Goal: Information Seeking & Learning: Learn about a topic

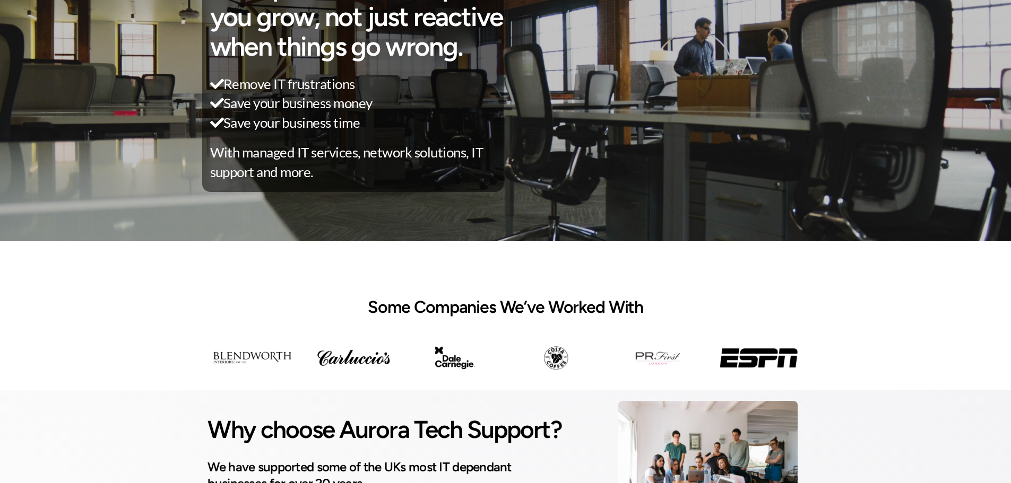
scroll to position [424, 0]
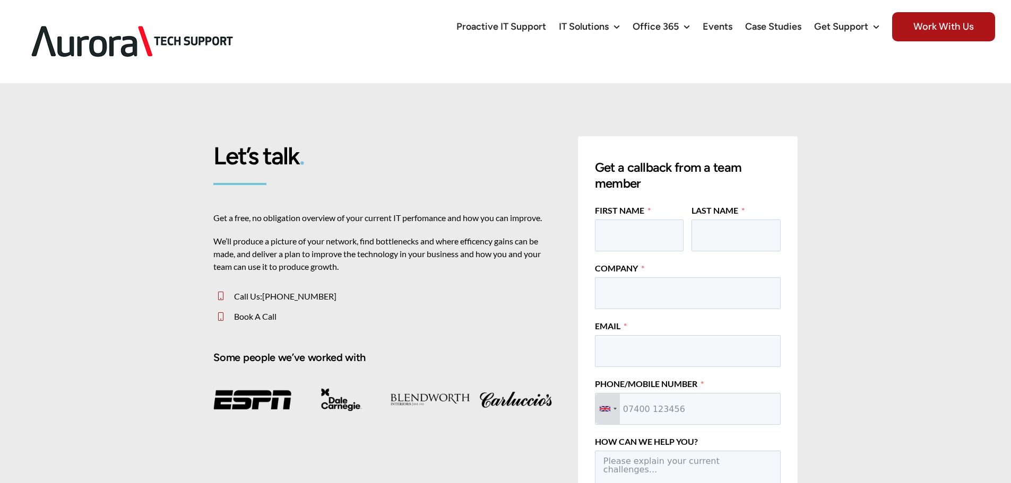
click at [73, 19] on img at bounding box center [132, 41] width 233 height 66
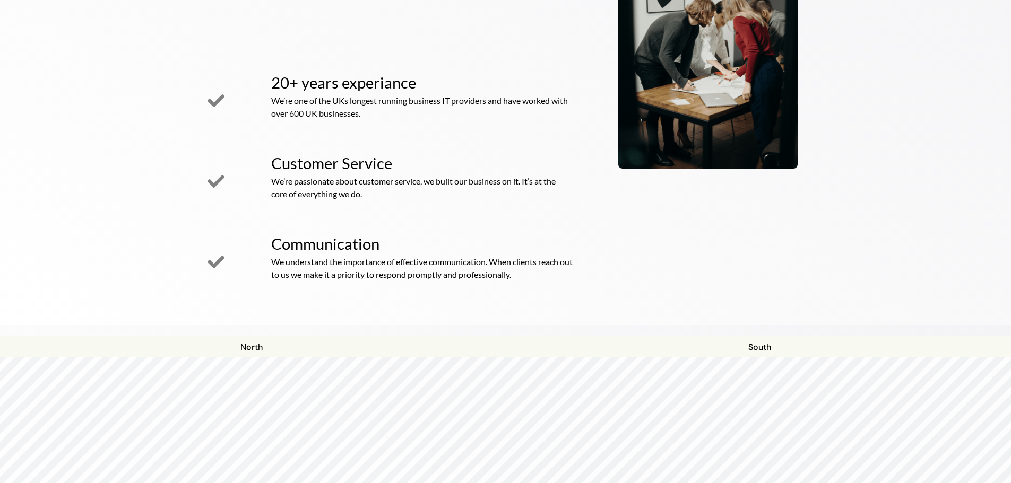
scroll to position [919, 0]
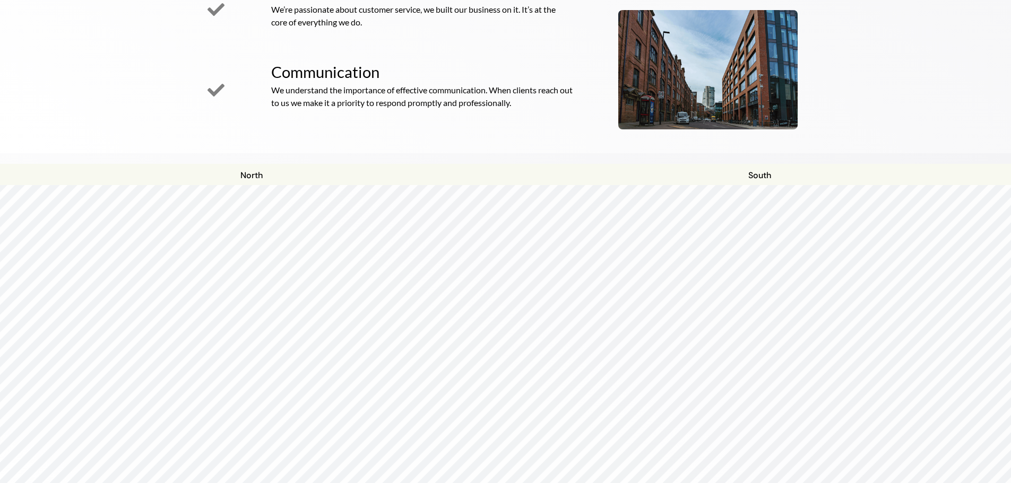
click at [547, 185] on div at bounding box center [505, 185] width 1016 height 0
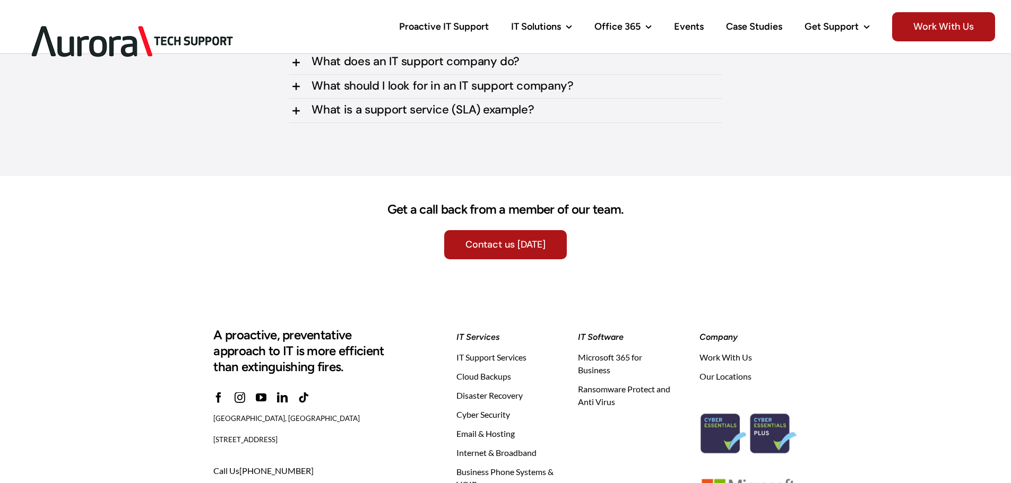
scroll to position [3350, 0]
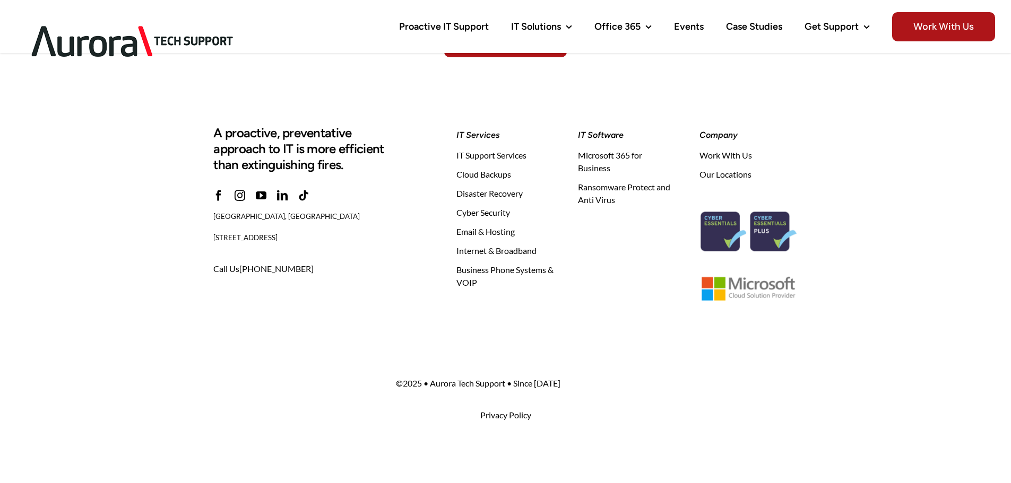
drag, startPoint x: 340, startPoint y: 239, endPoint x: 198, endPoint y: 233, distance: 142.3
click at [198, 233] on div "A proactive, preventative approach to IT is more efficient than extinguishing f…" at bounding box center [505, 202] width 1011 height 265
click at [472, 177] on span "Cloud Backups" at bounding box center [483, 174] width 55 height 13
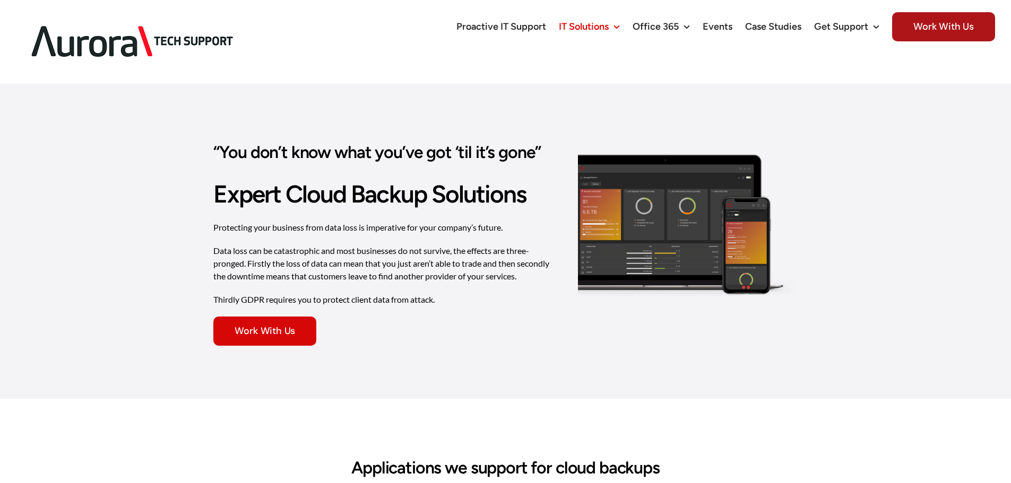
click at [302, 317] on link "Work With Us" at bounding box center [264, 331] width 103 height 29
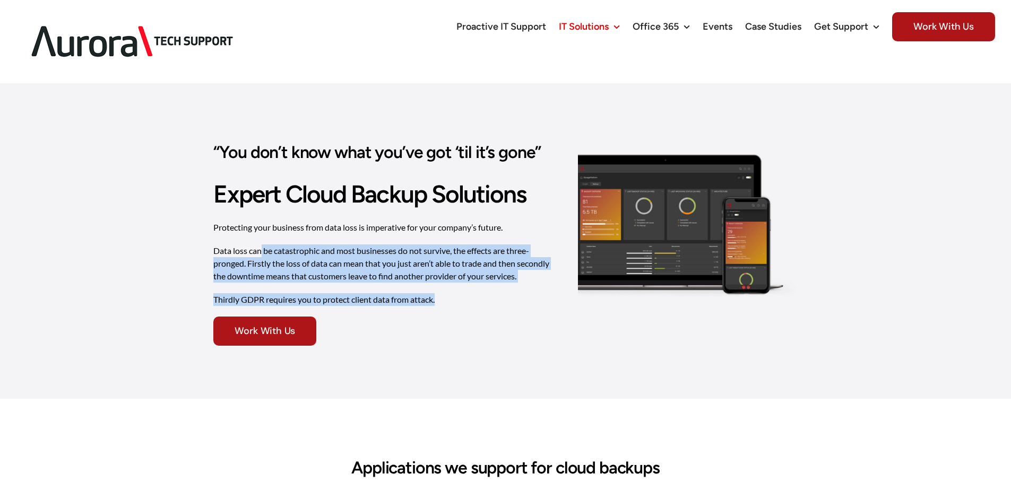
drag, startPoint x: 260, startPoint y: 213, endPoint x: 478, endPoint y: 266, distance: 224.4
click at [468, 264] on div "Protecting your business from data loss is imperative for your company’s future…" at bounding box center [383, 268] width 341 height 95
click at [478, 293] on p "Thirdly GDPR requires you to protect client data from attack." at bounding box center [383, 299] width 341 height 13
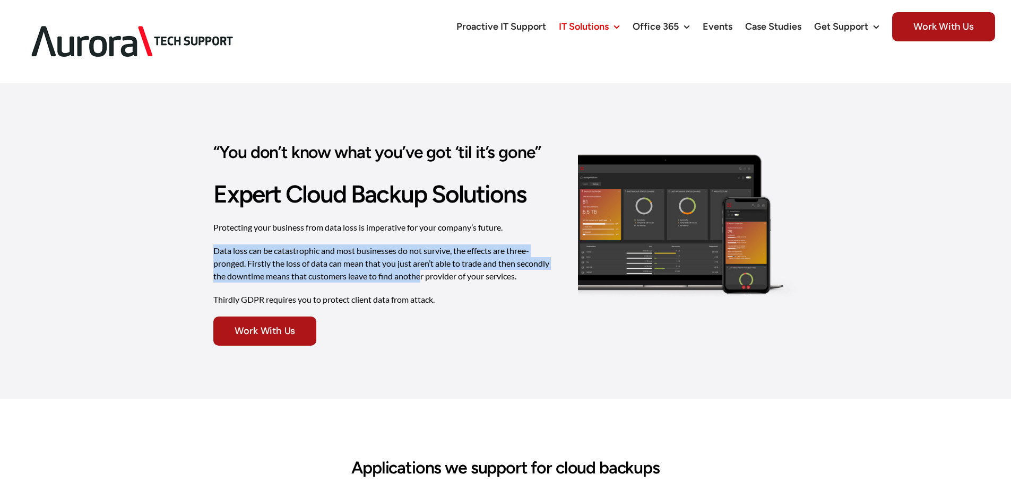
drag, startPoint x: 257, startPoint y: 220, endPoint x: 430, endPoint y: 252, distance: 175.9
click at [425, 251] on div "“You don’t know what you’ve got ‘til it’s gone” Expert Cloud Backup Solutions P…" at bounding box center [384, 241] width 364 height 210
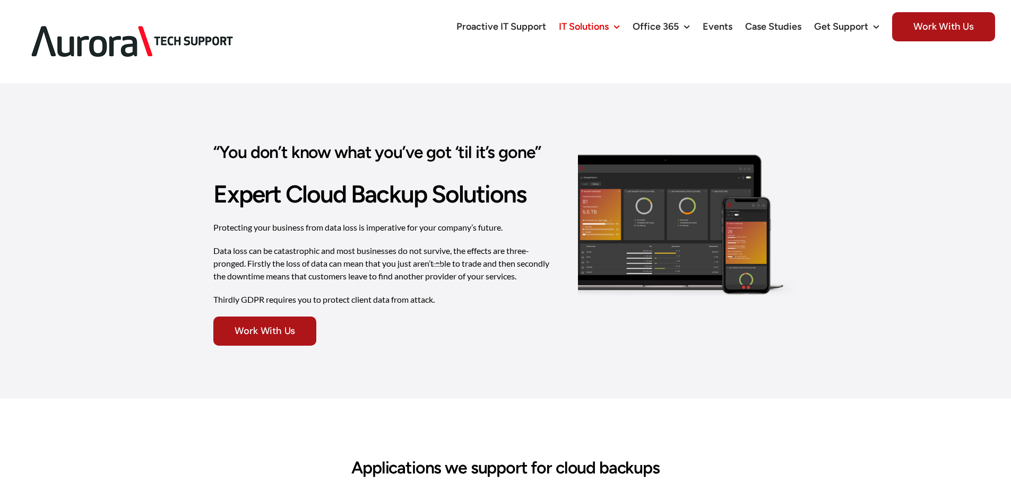
click at [431, 253] on div "Protecting your business from data loss is imperative for your company’s future…" at bounding box center [383, 268] width 341 height 95
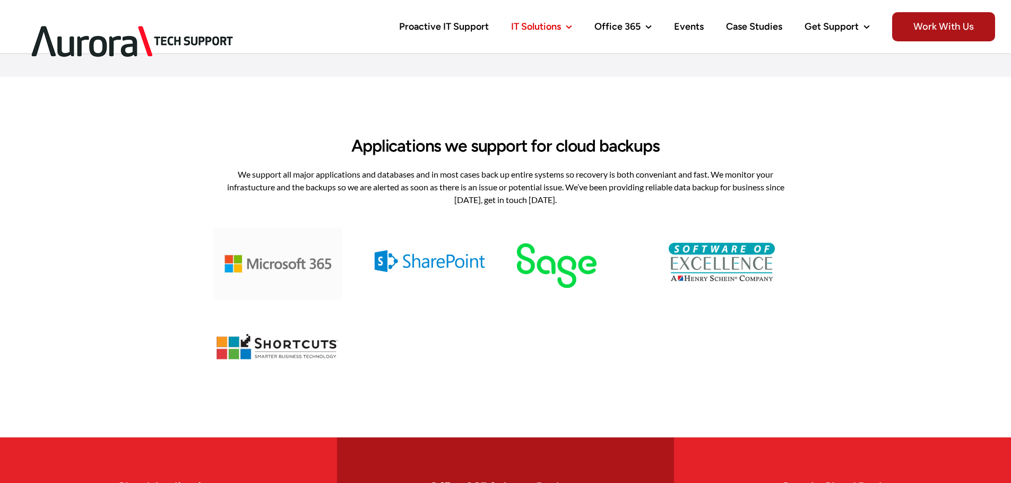
scroll to position [283, 0]
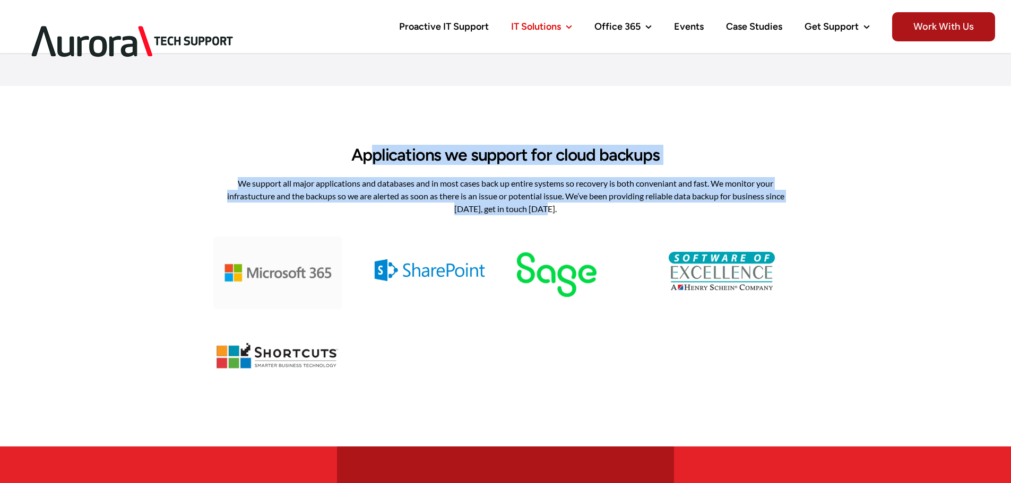
drag, startPoint x: 382, startPoint y: 153, endPoint x: 624, endPoint y: 208, distance: 248.6
click at [621, 208] on div "Applications we support for cloud backups We support all major applications and…" at bounding box center [505, 266] width 584 height 255
click at [624, 208] on p "We support all major applications and databases and in most cases back up entir…" at bounding box center [505, 196] width 584 height 38
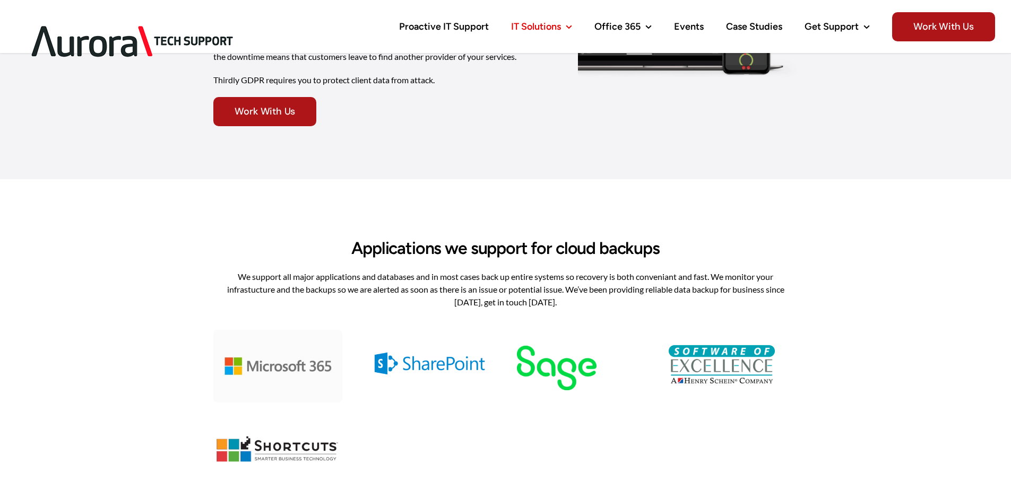
scroll to position [0, 0]
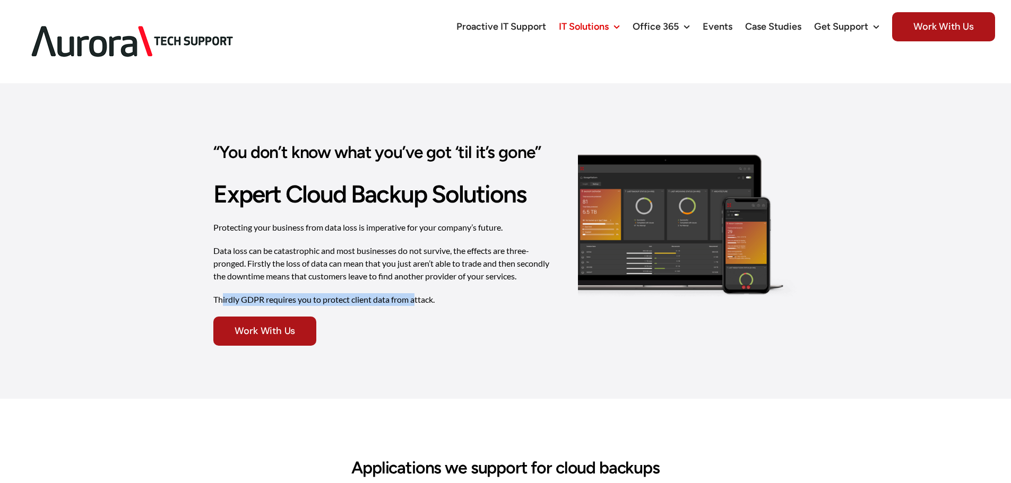
drag, startPoint x: 276, startPoint y: 269, endPoint x: 422, endPoint y: 275, distance: 146.0
click at [418, 293] on p "Thirdly GDPR requires you to protect client data from attack." at bounding box center [383, 299] width 341 height 13
click at [422, 293] on p "Thirdly GDPR requires you to protect client data from attack." at bounding box center [383, 299] width 341 height 13
drag, startPoint x: 217, startPoint y: 263, endPoint x: 452, endPoint y: 279, distance: 235.5
click at [444, 279] on div "Protecting your business from data loss is imperative for your company’s future…" at bounding box center [383, 268] width 341 height 95
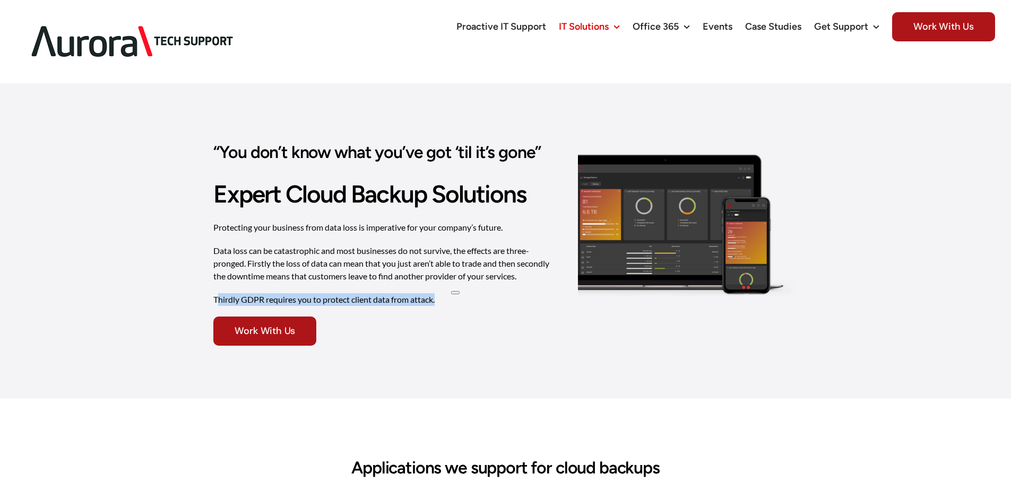
click at [452, 279] on div "Protecting your business from data loss is imperative for your company’s future…" at bounding box center [383, 268] width 341 height 95
drag, startPoint x: 372, startPoint y: 270, endPoint x: 480, endPoint y: 281, distance: 108.3
click at [467, 280] on div "Protecting your business from data loss is imperative for your company’s future…" at bounding box center [383, 268] width 341 height 95
click at [488, 282] on div "Protecting your business from data loss is imperative for your company’s future…" at bounding box center [383, 268] width 341 height 95
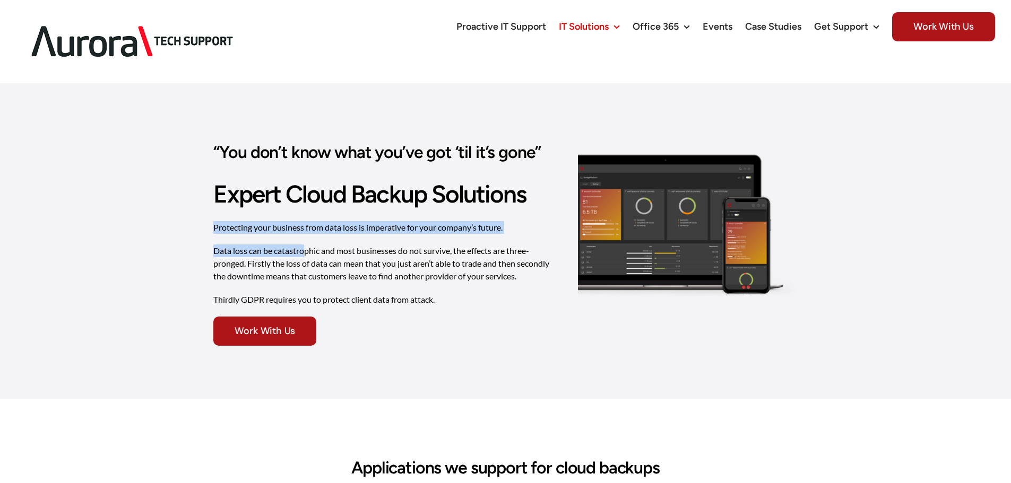
drag, startPoint x: 223, startPoint y: 197, endPoint x: 351, endPoint y: 237, distance: 134.1
click at [339, 235] on div "Protecting your business from data loss is imperative for your company’s future…" at bounding box center [383, 268] width 341 height 95
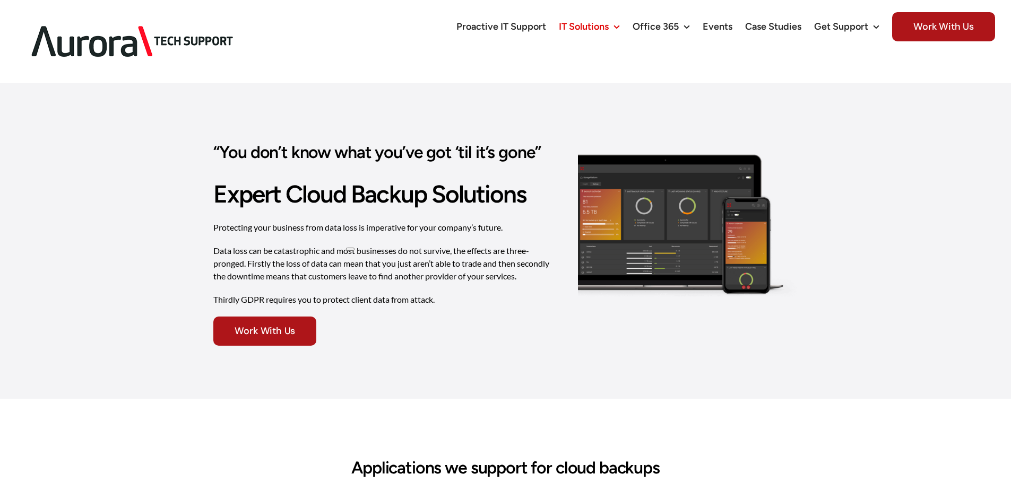
click at [395, 246] on p "Data loss can be catastrophic and most businesses do not survive, the effects a…" at bounding box center [383, 264] width 341 height 38
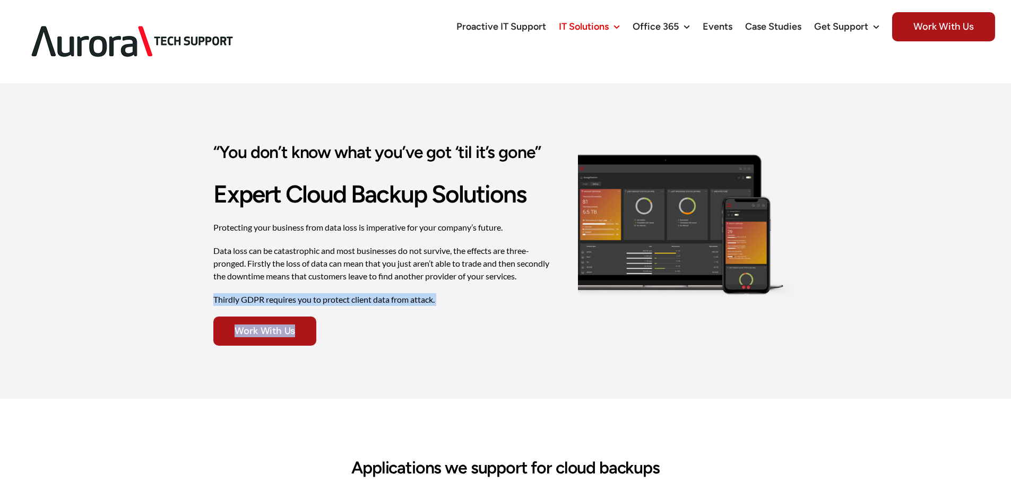
drag, startPoint x: 213, startPoint y: 267, endPoint x: 495, endPoint y: 286, distance: 283.4
click at [489, 286] on div "“You don’t know what you’ve got ‘til it’s gone” Expert Cloud Backup Solutions P…" at bounding box center [384, 241] width 364 height 210
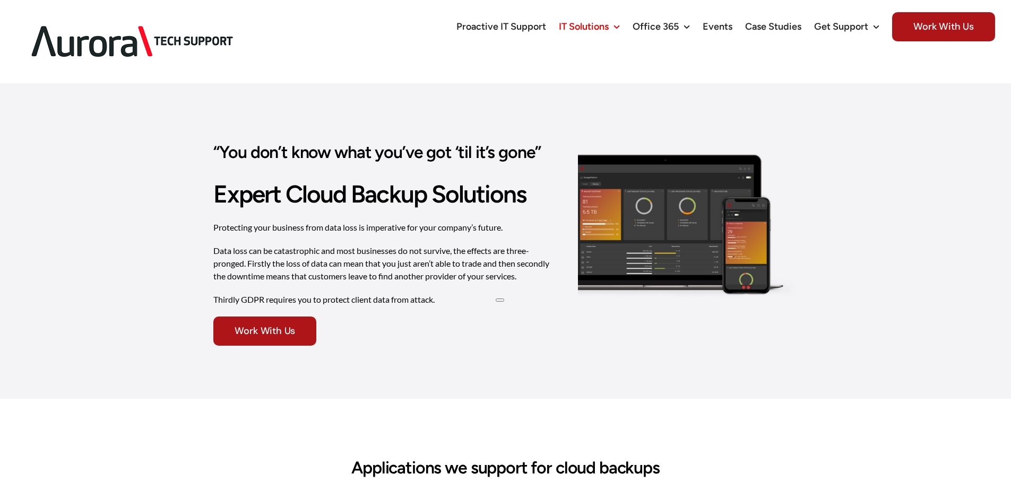
click at [496, 317] on div "Work With Us" at bounding box center [383, 331] width 341 height 29
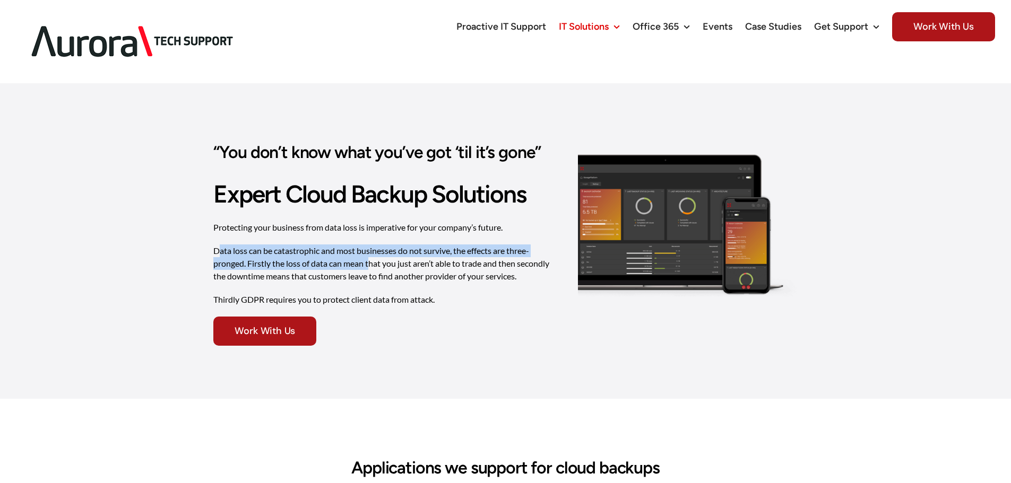
drag, startPoint x: 254, startPoint y: 212, endPoint x: 451, endPoint y: 258, distance: 203.2
click at [406, 248] on div "Protecting your business from data loss is imperative for your company’s future…" at bounding box center [383, 268] width 341 height 95
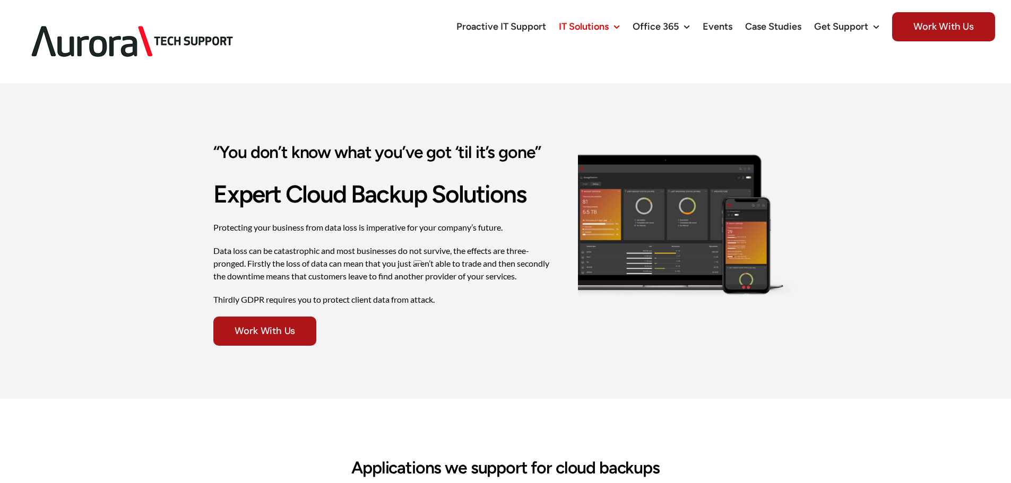
click at [454, 258] on div "Protecting your business from data loss is imperative for your company’s future…" at bounding box center [383, 268] width 341 height 95
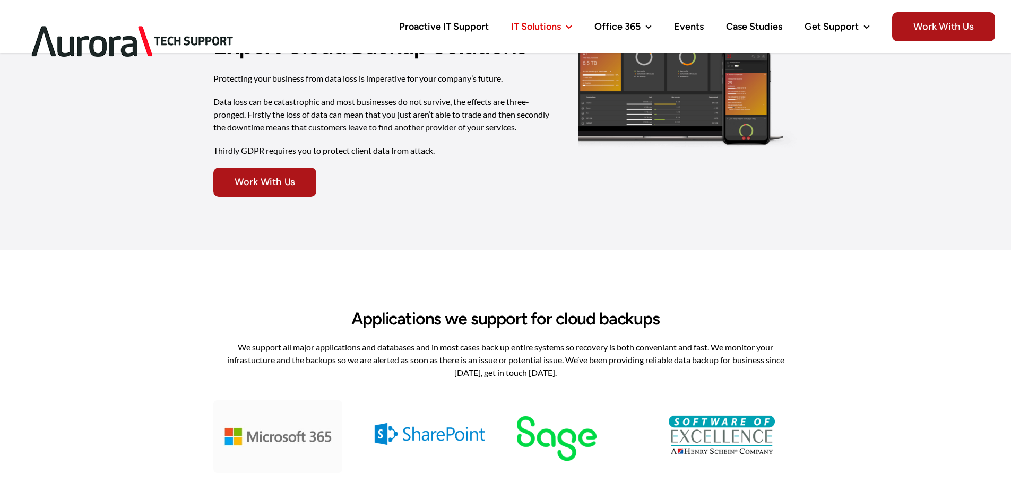
scroll to position [71, 0]
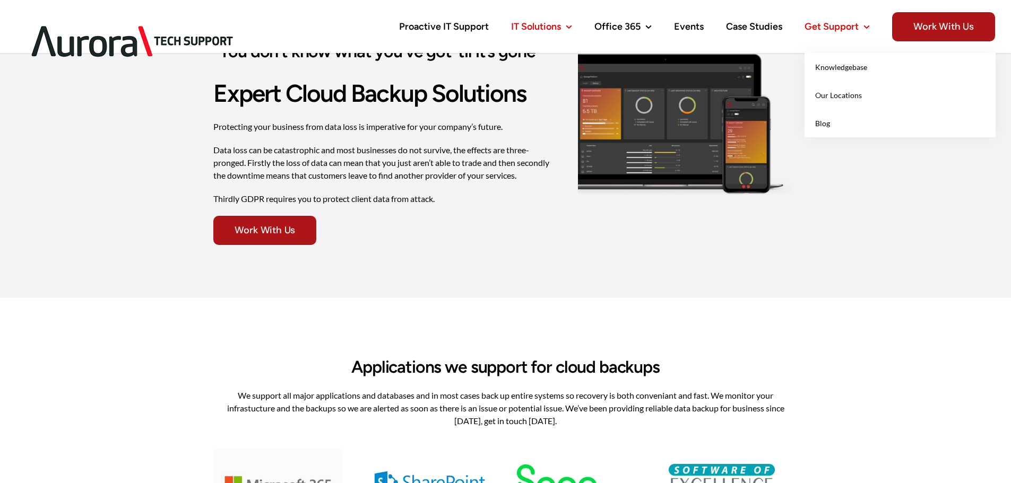
click at [854, 29] on span "Get Support" at bounding box center [831, 27] width 54 height 10
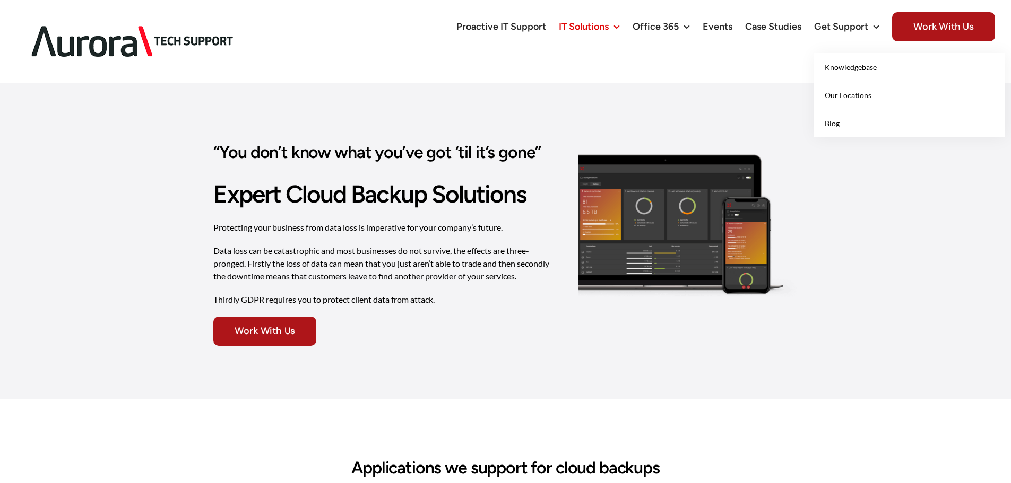
click at [857, 92] on span "Our Locations" at bounding box center [847, 95] width 47 height 9
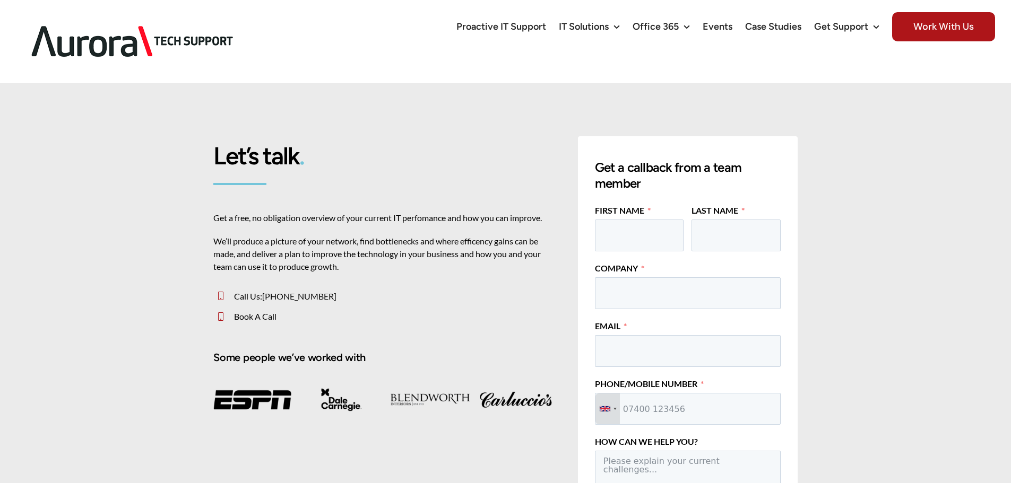
drag, startPoint x: 457, startPoint y: 282, endPoint x: 463, endPoint y: 288, distance: 8.3
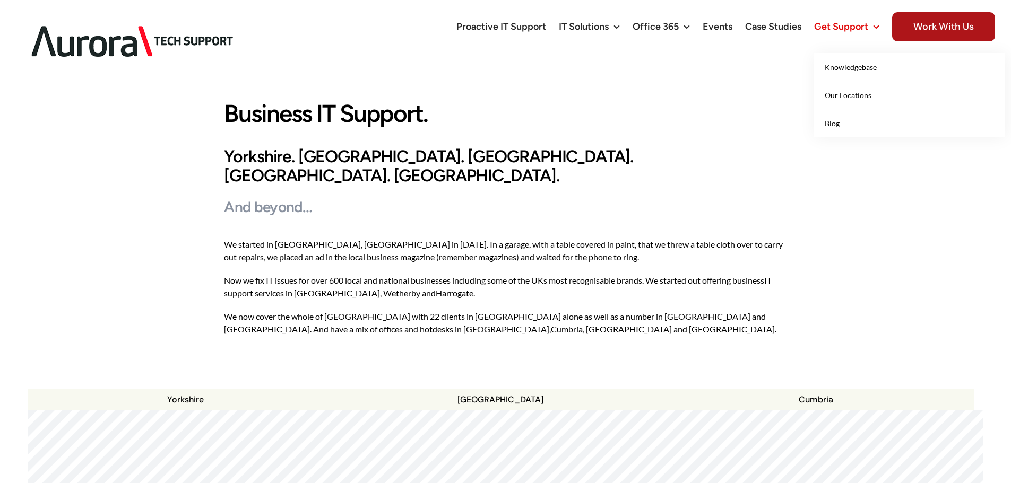
click at [858, 68] on span "Knowledgebase" at bounding box center [850, 67] width 52 height 9
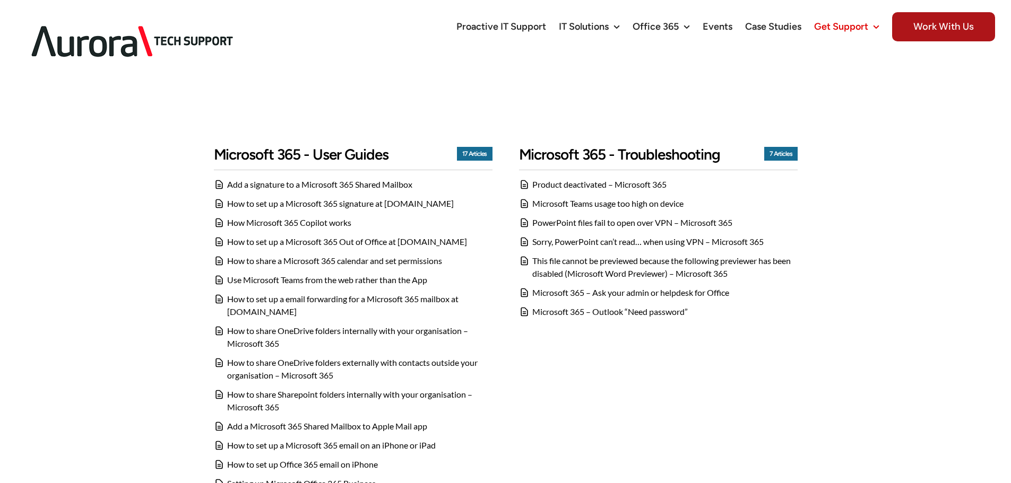
click at [378, 179] on link "Add a signature to a Microsoft 365 Shared Mailbox" at bounding box center [319, 184] width 185 height 10
click at [369, 179] on link "Add a signature to a Microsoft 365 Shared Mailbox" at bounding box center [319, 184] width 185 height 10
click at [850, 98] on span "Our Locations" at bounding box center [847, 95] width 47 height 9
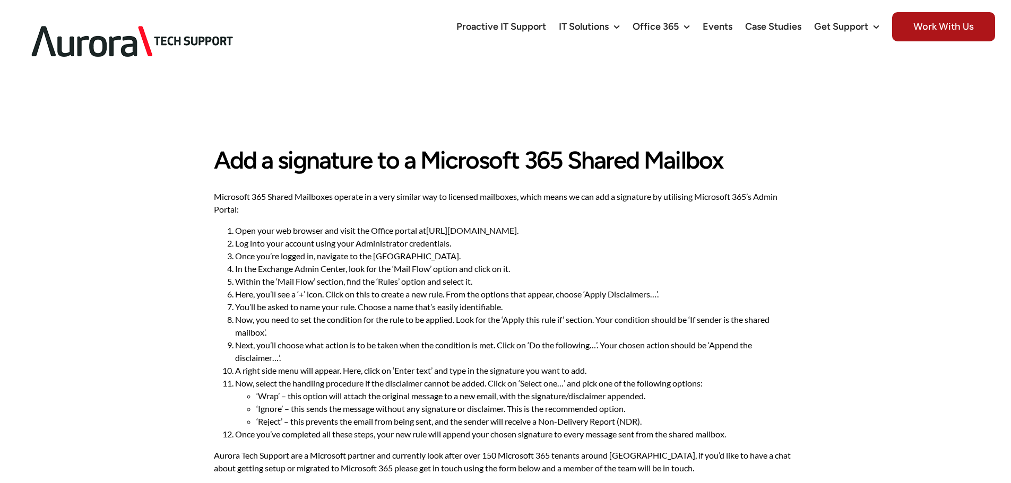
drag, startPoint x: 542, startPoint y: 170, endPoint x: 572, endPoint y: 168, distance: 30.4
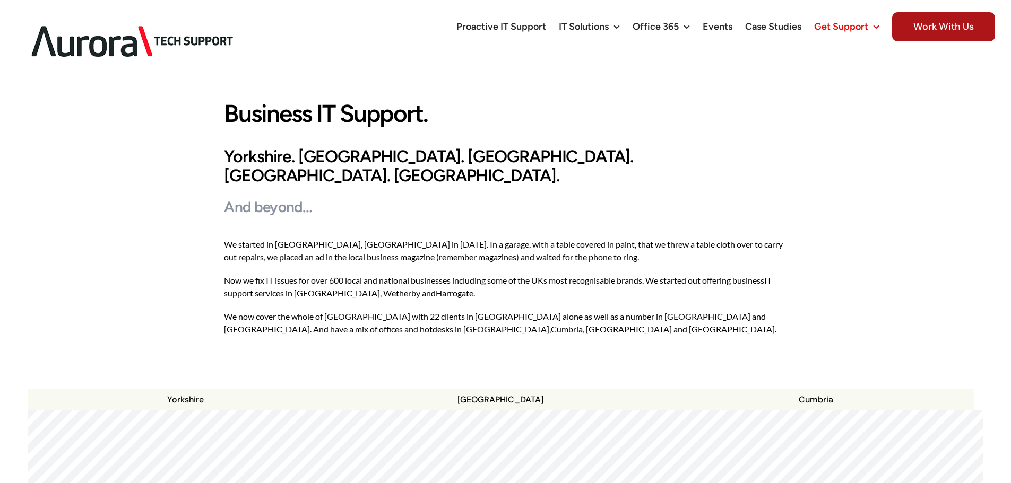
scroll to position [212, 0]
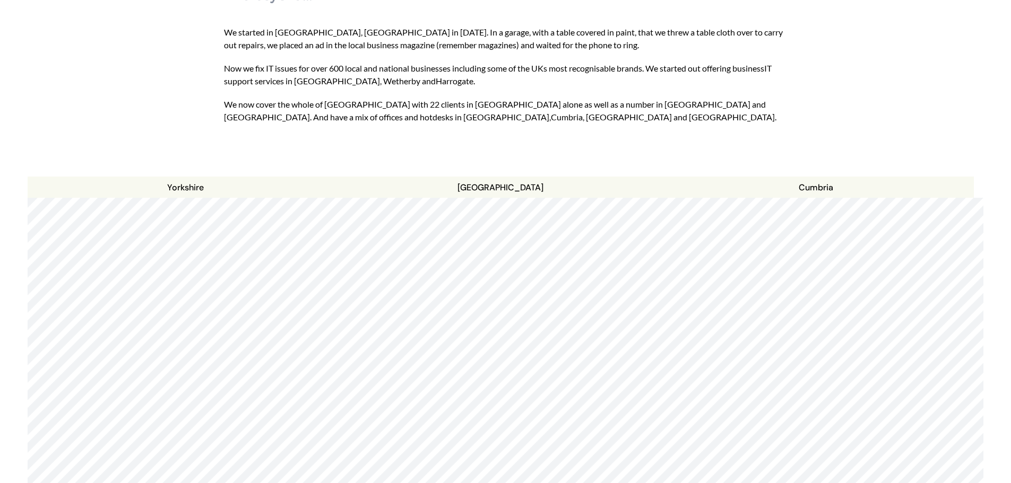
drag, startPoint x: 411, startPoint y: 256, endPoint x: 444, endPoint y: 273, distance: 37.0
click at [444, 273] on div at bounding box center [505, 357] width 955 height 318
click at [461, 198] on div at bounding box center [505, 198] width 955 height 0
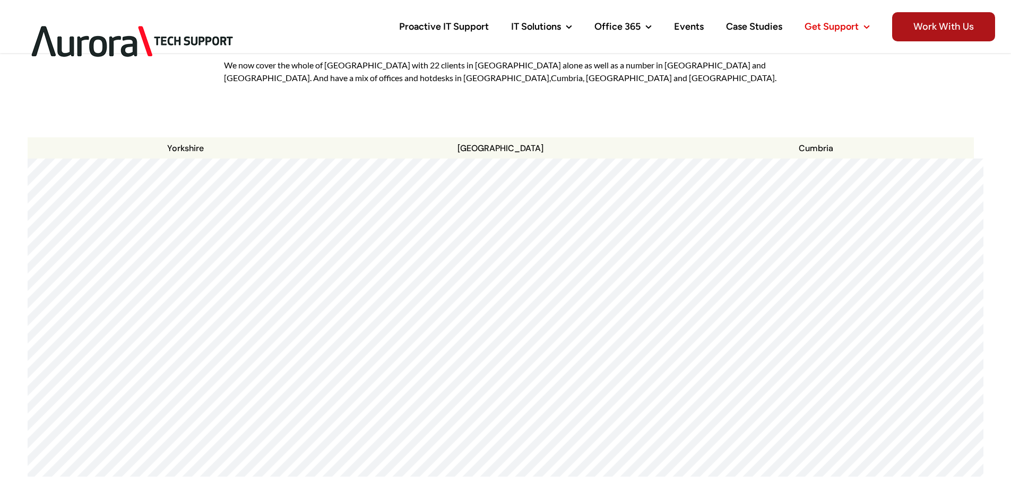
scroll to position [0, 0]
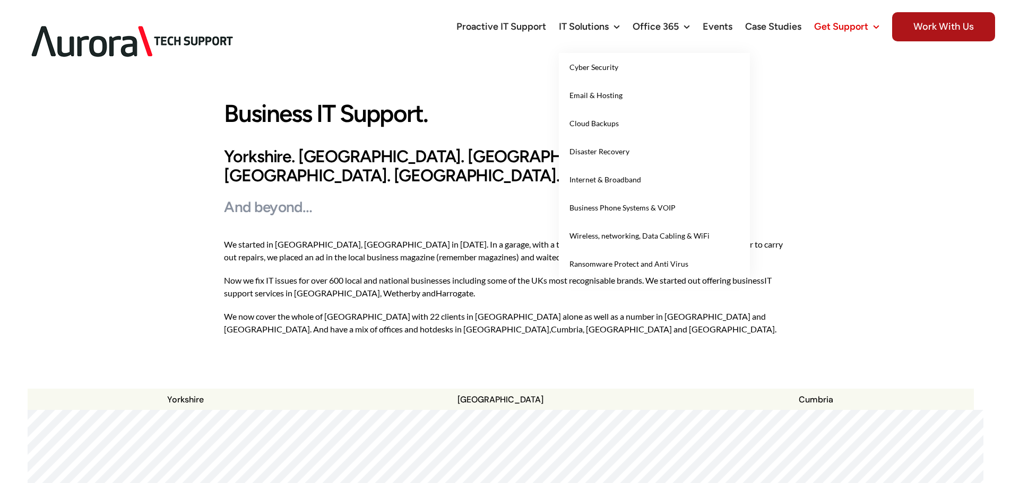
click at [598, 180] on span "Internet & Broadband" at bounding box center [605, 179] width 72 height 9
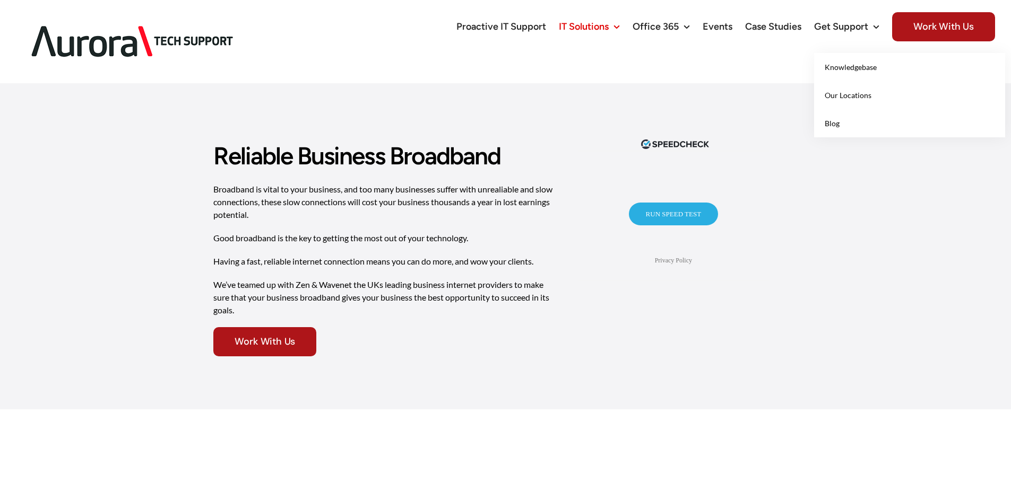
click at [841, 127] on link "Blog" at bounding box center [909, 123] width 191 height 28
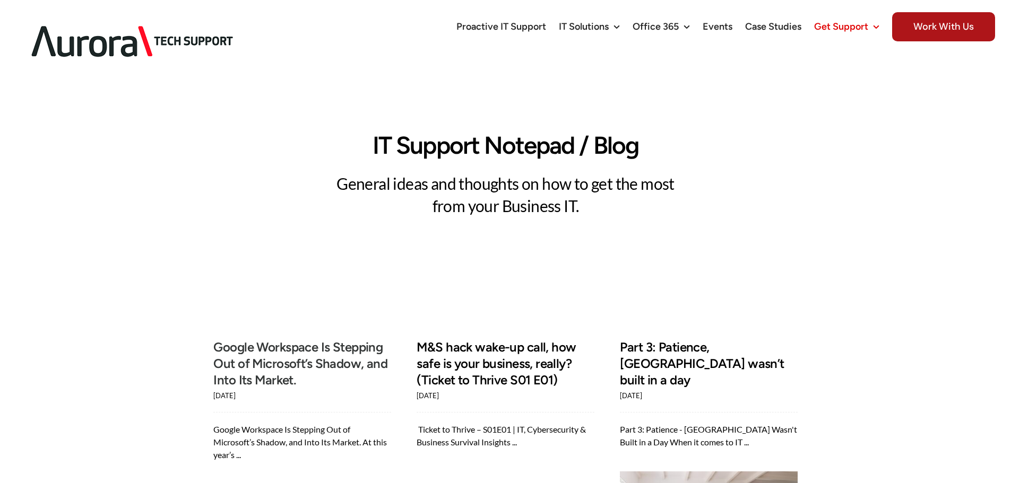
click at [307, 340] on link "Google Workspace Is Stepping Out of Microsoft’s Shadow, and Into Its Market." at bounding box center [300, 364] width 174 height 48
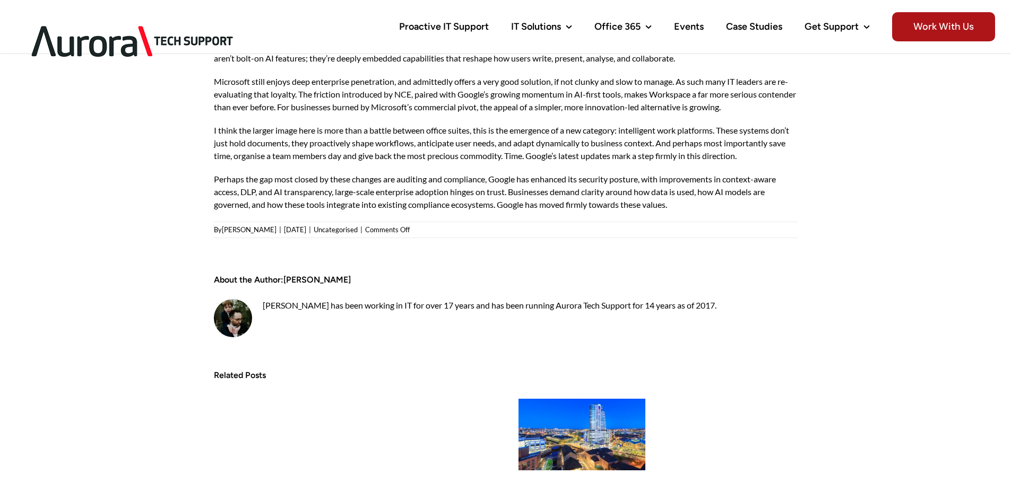
scroll to position [354, 0]
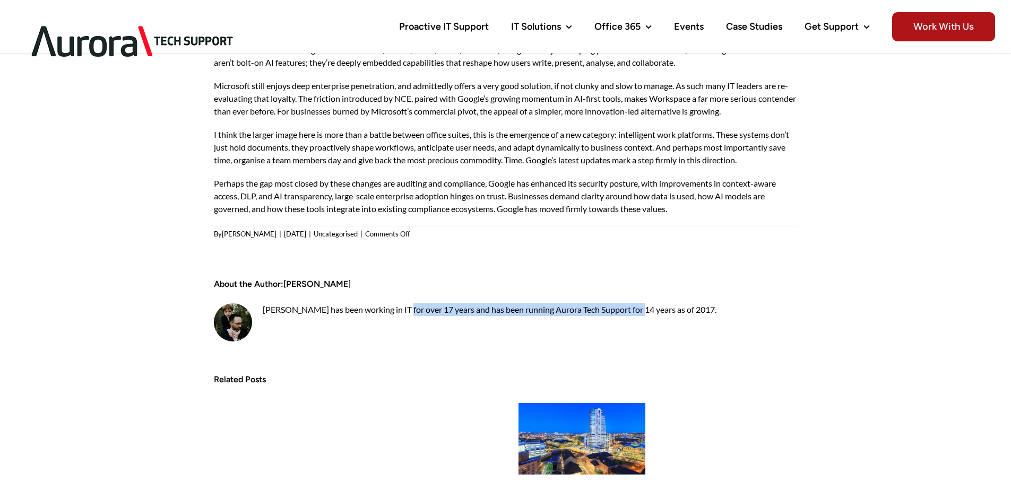
drag, startPoint x: 580, startPoint y: 332, endPoint x: 631, endPoint y: 337, distance: 50.6
click at [609, 335] on section "About the Author: [PERSON_NAME] [PERSON_NAME] has been working in IT for over 1…" at bounding box center [506, 308] width 584 height 73
click at [631, 337] on section "About the Author: [PERSON_NAME] [PERSON_NAME] has been working in IT for over 1…" at bounding box center [506, 308] width 584 height 73
drag, startPoint x: 510, startPoint y: 310, endPoint x: 740, endPoint y: 319, distance: 229.9
click at [720, 319] on section "About the Author: [PERSON_NAME] [PERSON_NAME] has been working in IT for over 1…" at bounding box center [506, 308] width 584 height 73
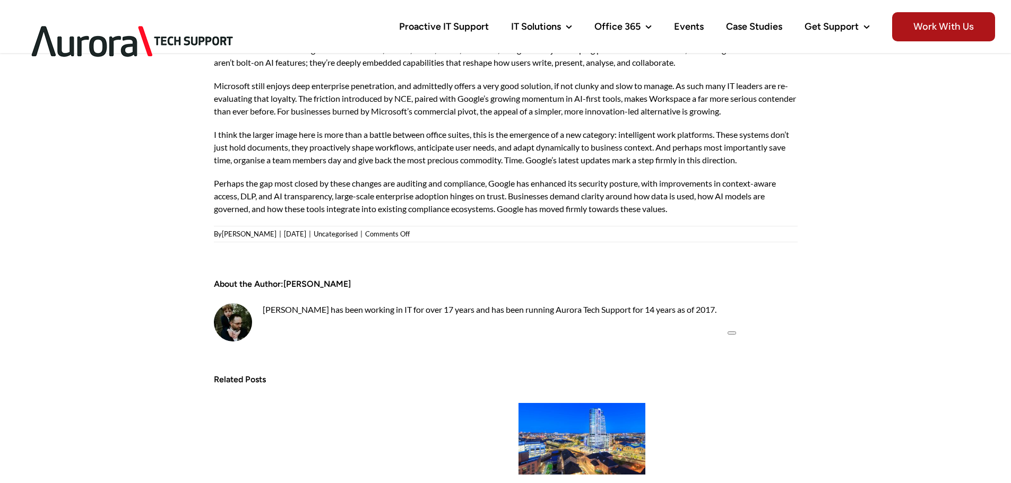
click at [740, 319] on section "About the Author: [PERSON_NAME] [PERSON_NAME] has been working in IT for over 1…" at bounding box center [506, 308] width 584 height 73
drag, startPoint x: 691, startPoint y: 311, endPoint x: 292, endPoint y: 306, distance: 399.0
click at [292, 306] on div "[PERSON_NAME] has been working in IT for over 17 years and has been running Aur…" at bounding box center [506, 309] width 584 height 13
drag, startPoint x: 610, startPoint y: 312, endPoint x: 678, endPoint y: 321, distance: 69.0
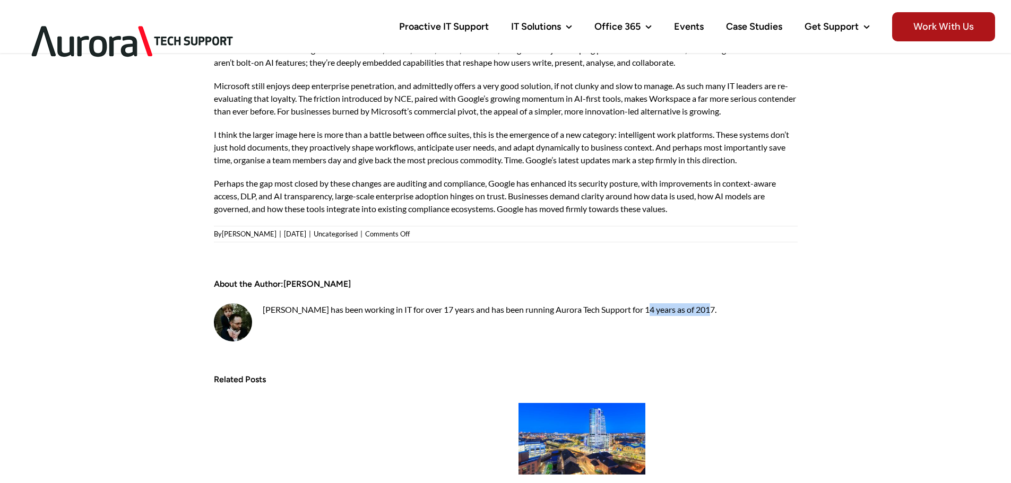
click at [670, 317] on section "About the Author: [PERSON_NAME] [PERSON_NAME] has been working in IT for over 1…" at bounding box center [506, 308] width 584 height 73
click at [681, 323] on section "About the Author: [PERSON_NAME] [PERSON_NAME] has been working in IT for over 1…" at bounding box center [506, 308] width 584 height 73
drag, startPoint x: 680, startPoint y: 311, endPoint x: 257, endPoint y: 311, distance: 422.8
click at [257, 311] on div "[PERSON_NAME] has been working in IT for over 17 years and has been running Aur…" at bounding box center [506, 309] width 584 height 13
click at [479, 324] on section "About the Author: [PERSON_NAME] [PERSON_NAME] has been working in IT for over 1…" at bounding box center [506, 308] width 584 height 73
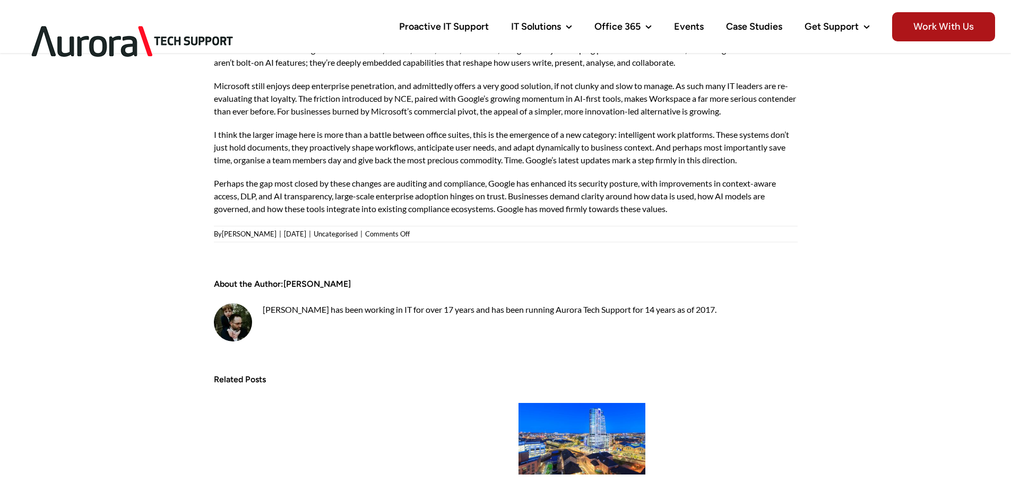
drag, startPoint x: 557, startPoint y: 308, endPoint x: 694, endPoint y: 324, distance: 138.3
click at [691, 323] on section "About the Author: [PERSON_NAME] [PERSON_NAME] has been working in IT for over 1…" at bounding box center [506, 308] width 584 height 73
click at [694, 324] on section "About the Author: [PERSON_NAME] [PERSON_NAME] has been working in IT for over 1…" at bounding box center [506, 308] width 584 height 73
drag, startPoint x: 681, startPoint y: 315, endPoint x: 661, endPoint y: 313, distance: 19.7
click at [661, 313] on div "[PERSON_NAME] has been working in IT for over 17 years and has been running Aur…" at bounding box center [506, 309] width 584 height 13
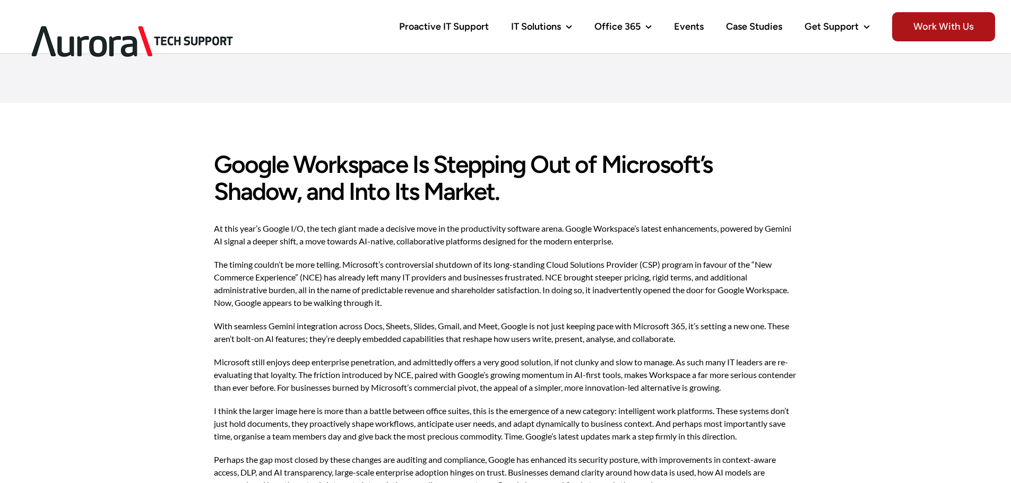
scroll to position [71, 0]
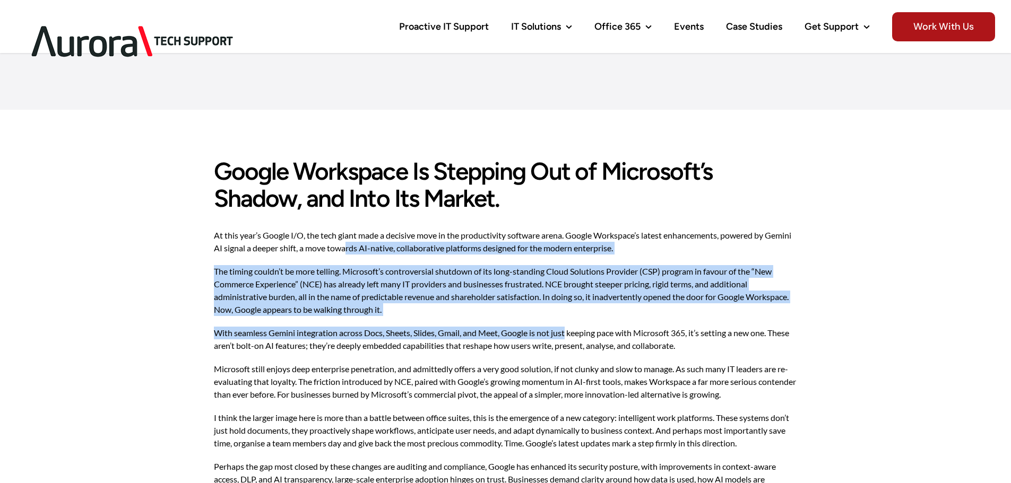
drag, startPoint x: 504, startPoint y: 298, endPoint x: 576, endPoint y: 331, distance: 79.3
click at [572, 329] on div "Google Workspace Is Stepping Out of Microsoft’s Shadow, and Into Its Market. At…" at bounding box center [506, 328] width 584 height 341
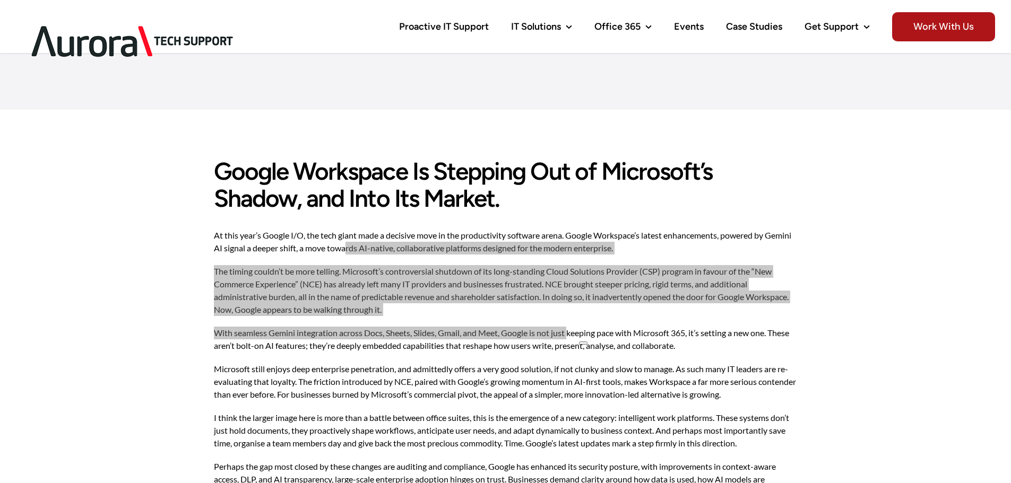
click at [586, 335] on html at bounding box center [588, 341] width 27 height 18
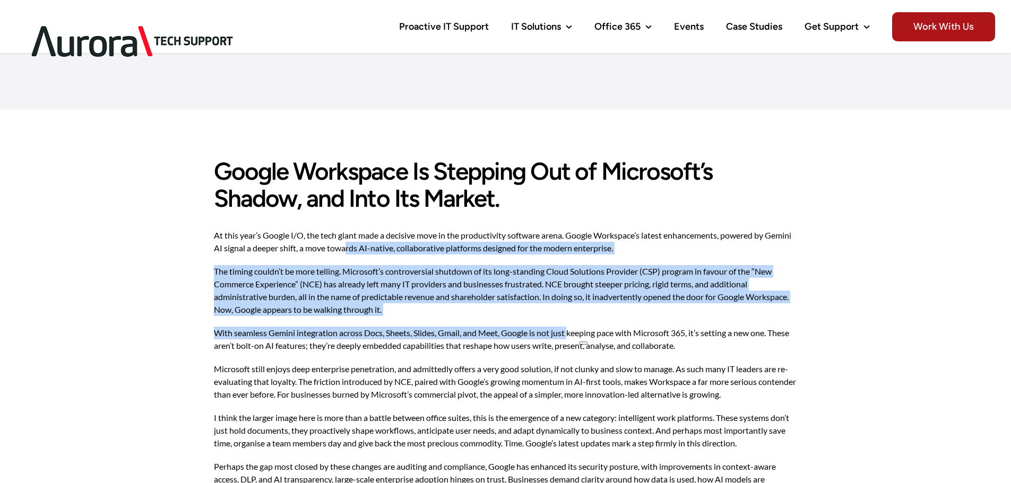
click at [392, 289] on p "The timing couldn’t be more telling. Microsoft’s controversial shutdown of its …" at bounding box center [506, 290] width 584 height 51
click at [298, 281] on p "The timing couldn’t be more telling. Microsoft’s controversial shutdown of its …" at bounding box center [506, 290] width 584 height 51
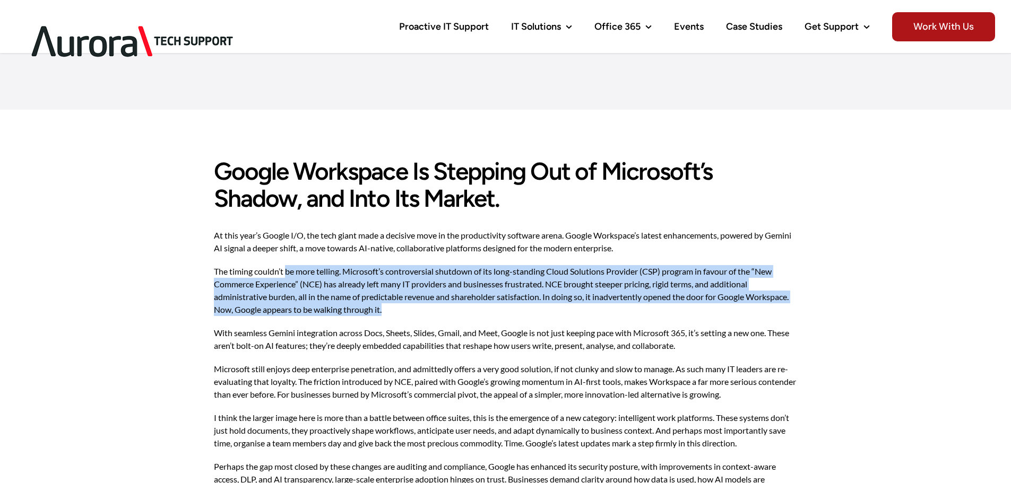
drag, startPoint x: 366, startPoint y: 283, endPoint x: 527, endPoint y: 316, distance: 164.5
click at [522, 315] on p "The timing couldn’t be more telling. Microsoft’s controversial shutdown of its …" at bounding box center [506, 290] width 584 height 51
click at [527, 316] on p "The timing couldn’t be more telling. Microsoft’s controversial shutdown of its …" at bounding box center [506, 290] width 584 height 51
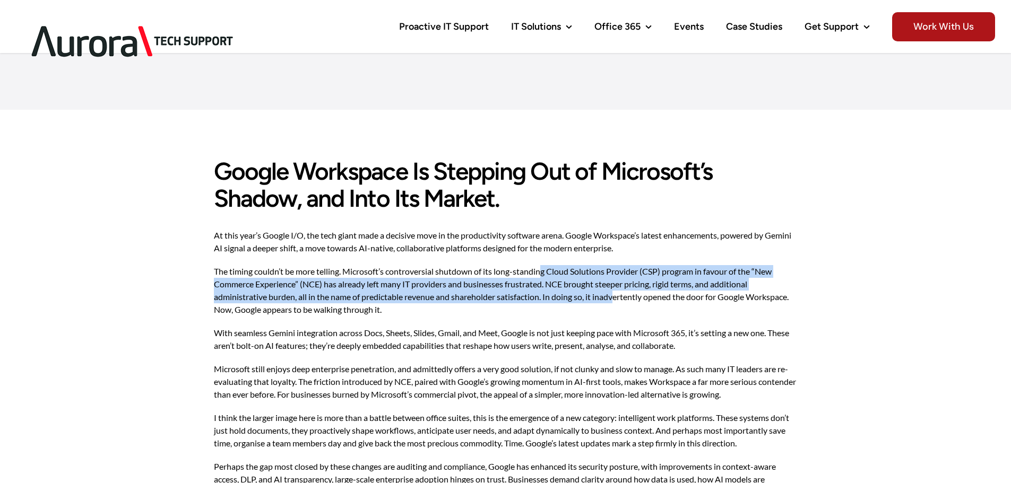
drag, startPoint x: 549, startPoint y: 273, endPoint x: 624, endPoint y: 295, distance: 77.9
click at [621, 294] on p "The timing couldn’t be more telling. Microsoft’s controversial shutdown of its …" at bounding box center [506, 290] width 584 height 51
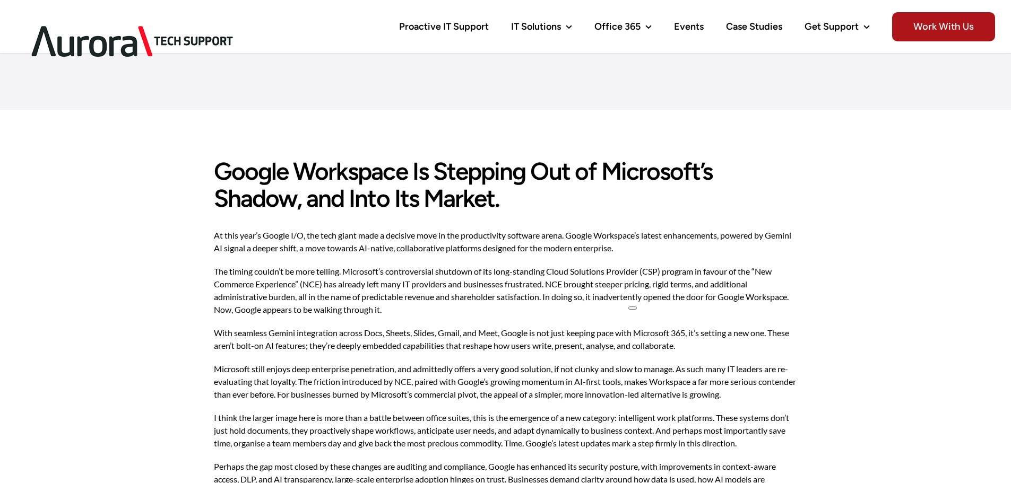
click at [625, 295] on p "The timing couldn’t be more telling. Microsoft’s controversial shutdown of its …" at bounding box center [506, 290] width 584 height 51
click at [651, 274] on p "The timing couldn’t be more telling. Microsoft’s controversial shutdown of its …" at bounding box center [506, 290] width 584 height 51
click at [645, 316] on div "Google Workspace Is Stepping Out of Microsoft’s Shadow, and Into Its Market. At…" at bounding box center [506, 328] width 584 height 341
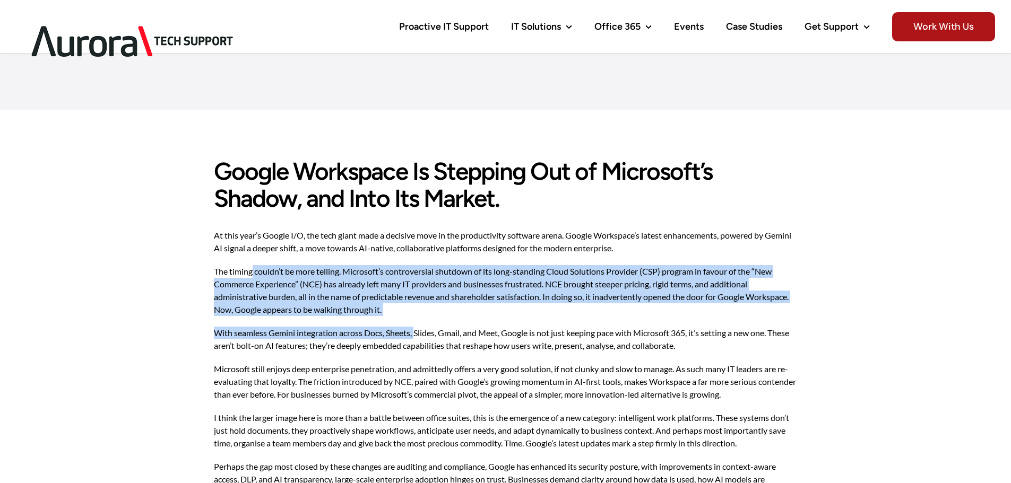
drag, startPoint x: 310, startPoint y: 293, endPoint x: 430, endPoint y: 326, distance: 124.3
click at [422, 324] on div "Google Workspace Is Stepping Out of Microsoft’s Shadow, and Into Its Market. At…" at bounding box center [506, 328] width 584 height 341
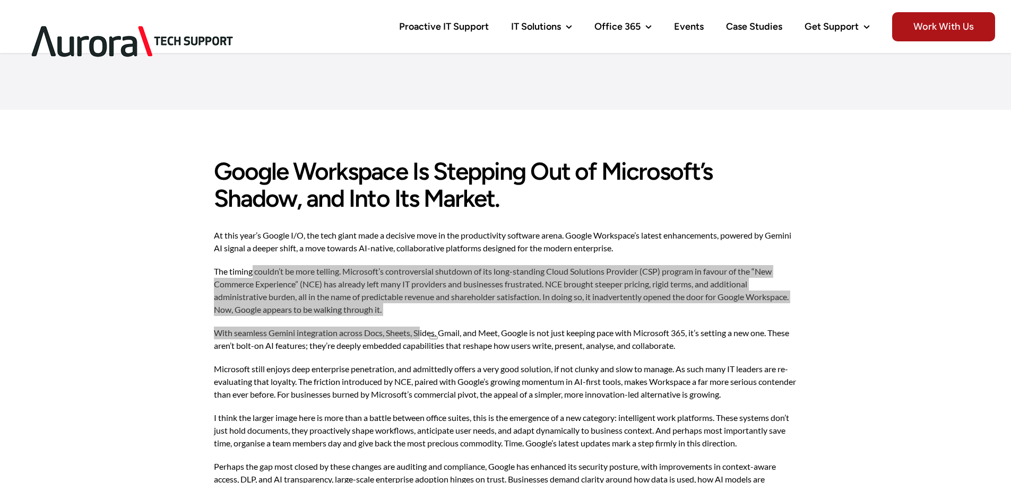
click at [440, 327] on html at bounding box center [438, 335] width 27 height 18
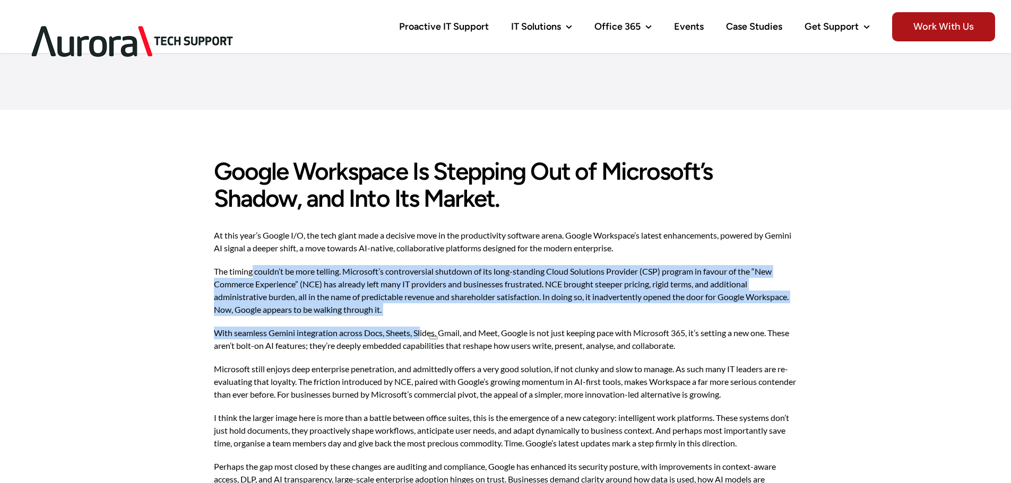
click at [394, 273] on p "The timing couldn’t be more telling. Microsoft’s controversial shutdown of its …" at bounding box center [506, 290] width 584 height 51
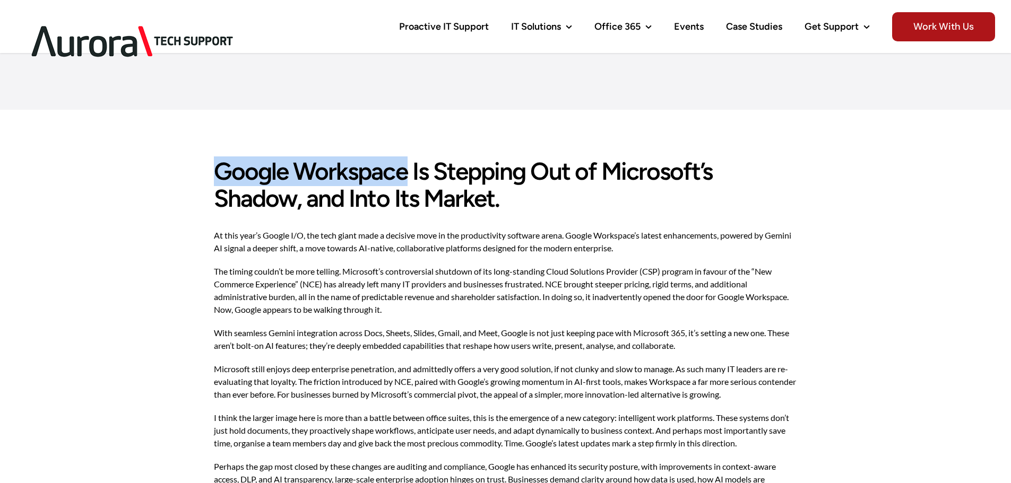
drag, startPoint x: 404, startPoint y: 175, endPoint x: 206, endPoint y: 166, distance: 197.6
click at [206, 166] on main "Google Workspace Is Stepping Out of Microsoft’s Shadow, and Into Its Market. Go…" at bounding box center [505, 457] width 1011 height 694
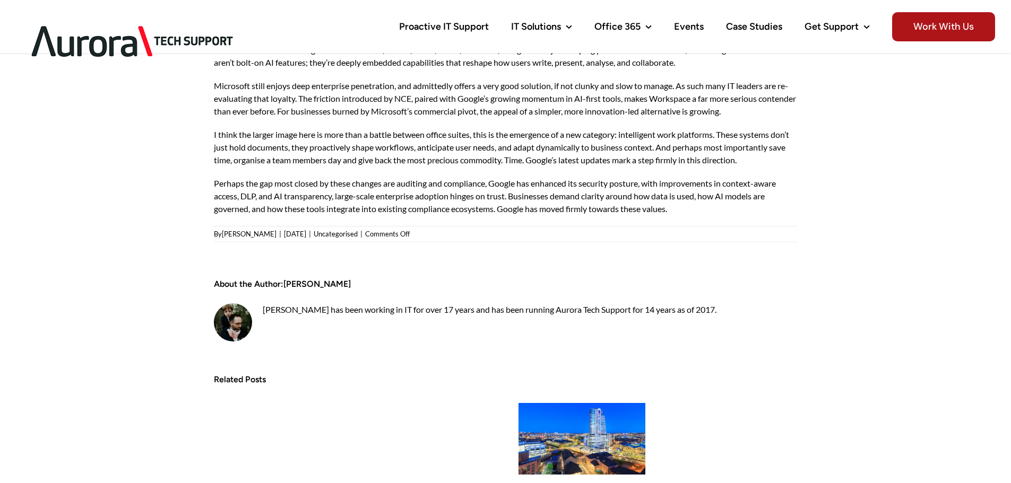
scroll to position [0, 0]
